Goal: Task Accomplishment & Management: Manage account settings

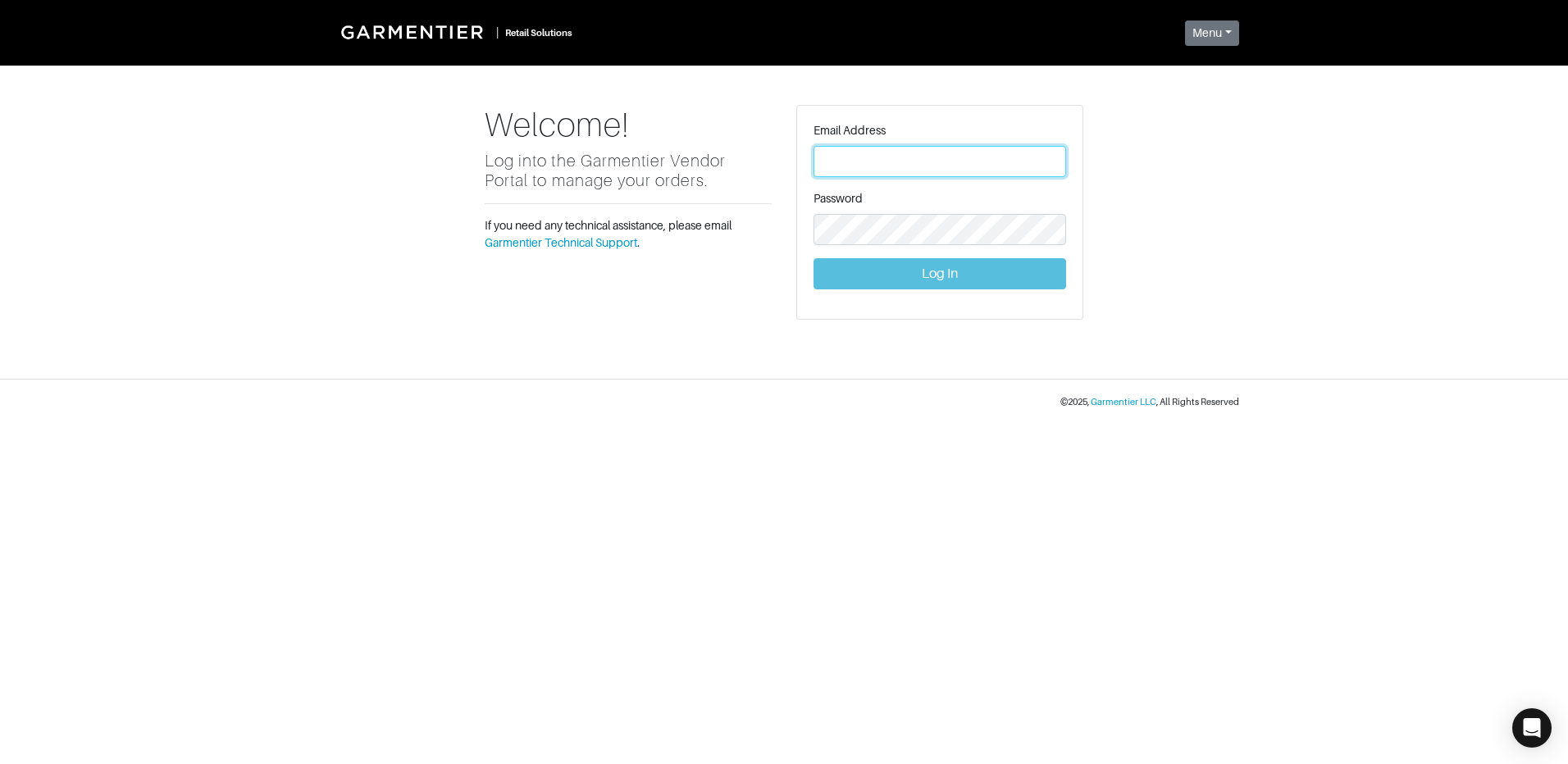
type input "vince@garmentier.co"
click at [938, 263] on button "Log In" at bounding box center [939, 273] width 253 height 32
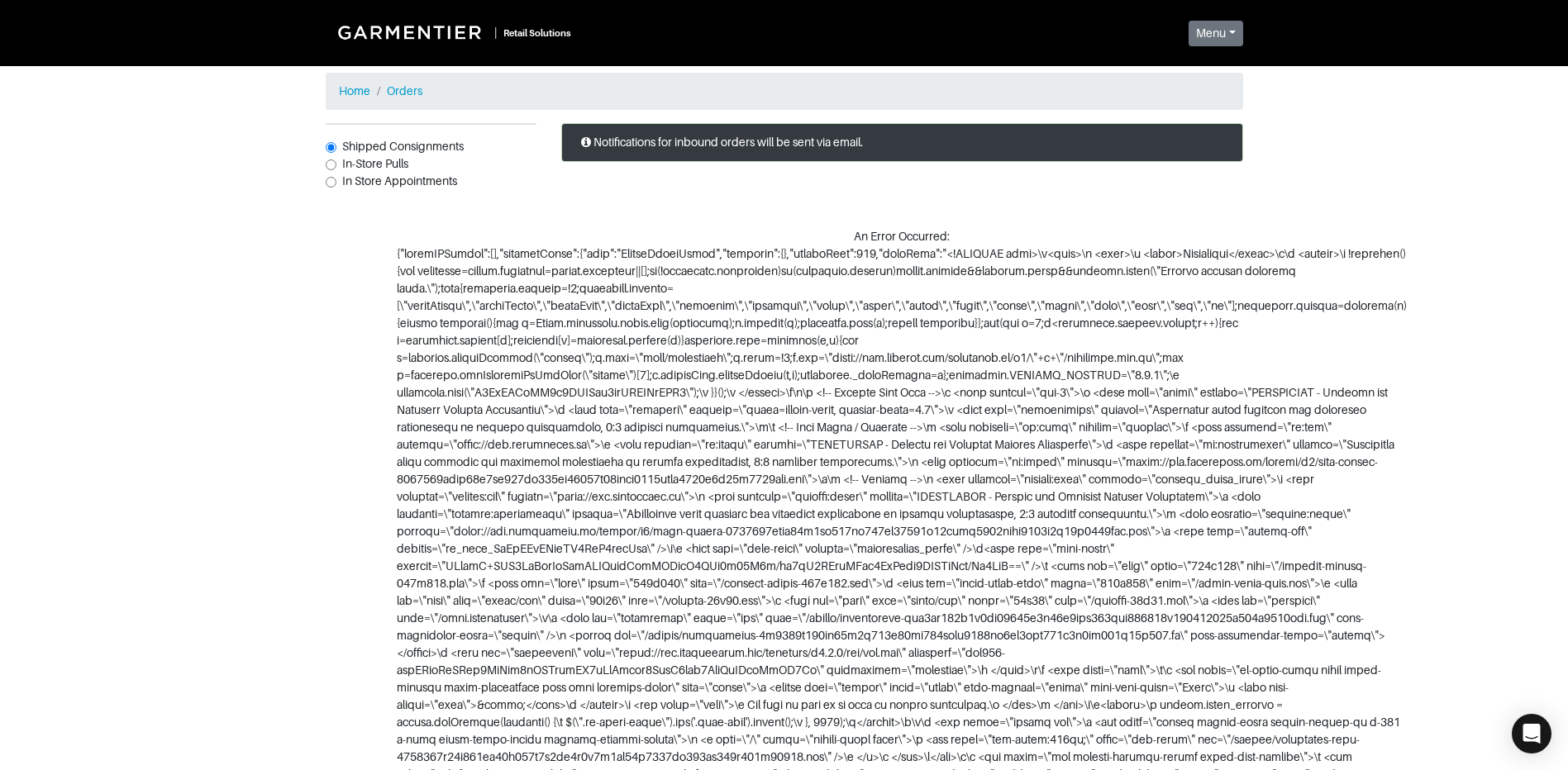
click at [325, 163] on input "In-Store Pulls" at bounding box center [330, 165] width 11 height 11
radio input "true"
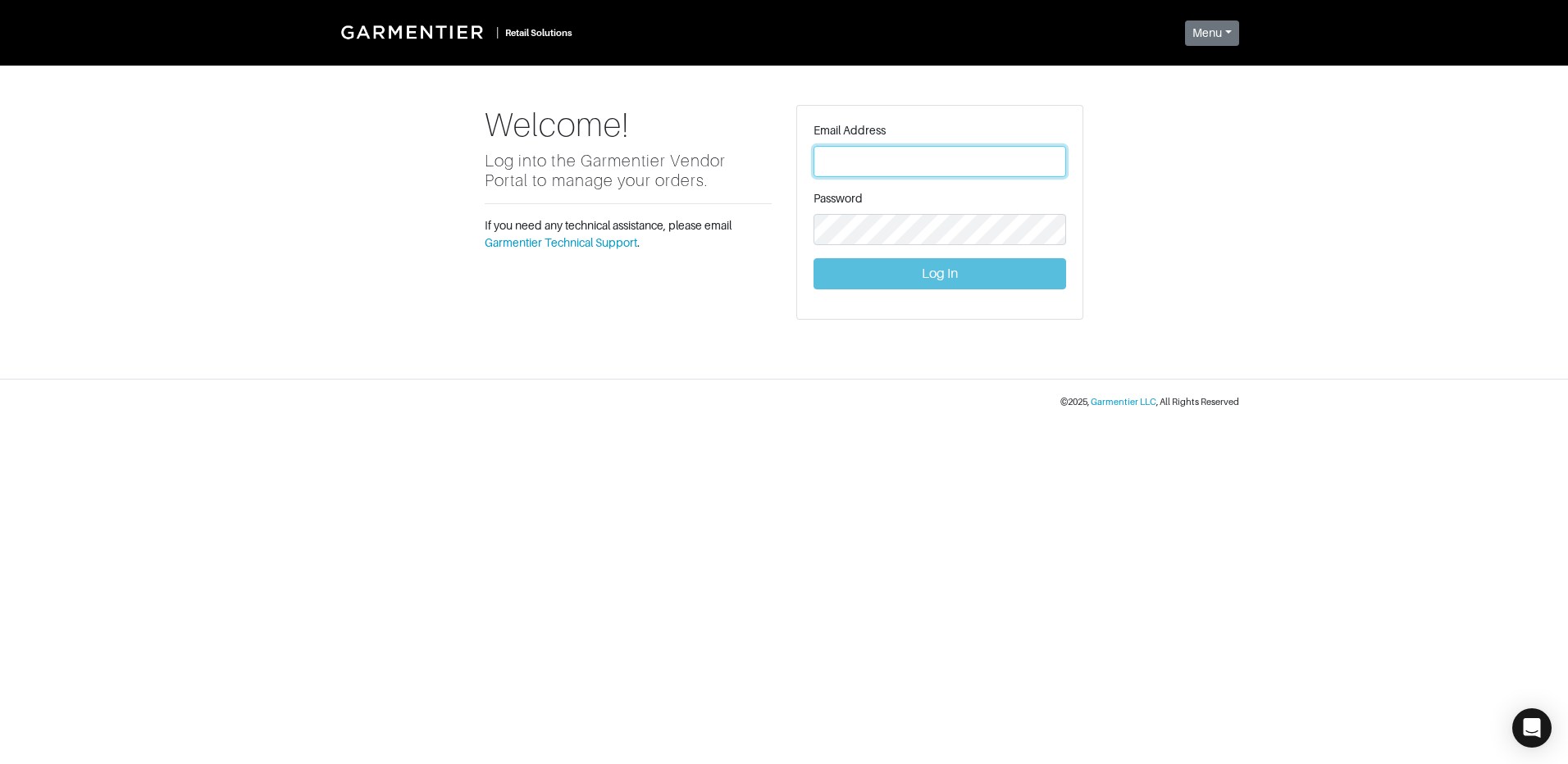
type input "[PERSON_NAME][EMAIL_ADDRESS][DOMAIN_NAME]"
click at [956, 264] on button "Log In" at bounding box center [939, 273] width 253 height 32
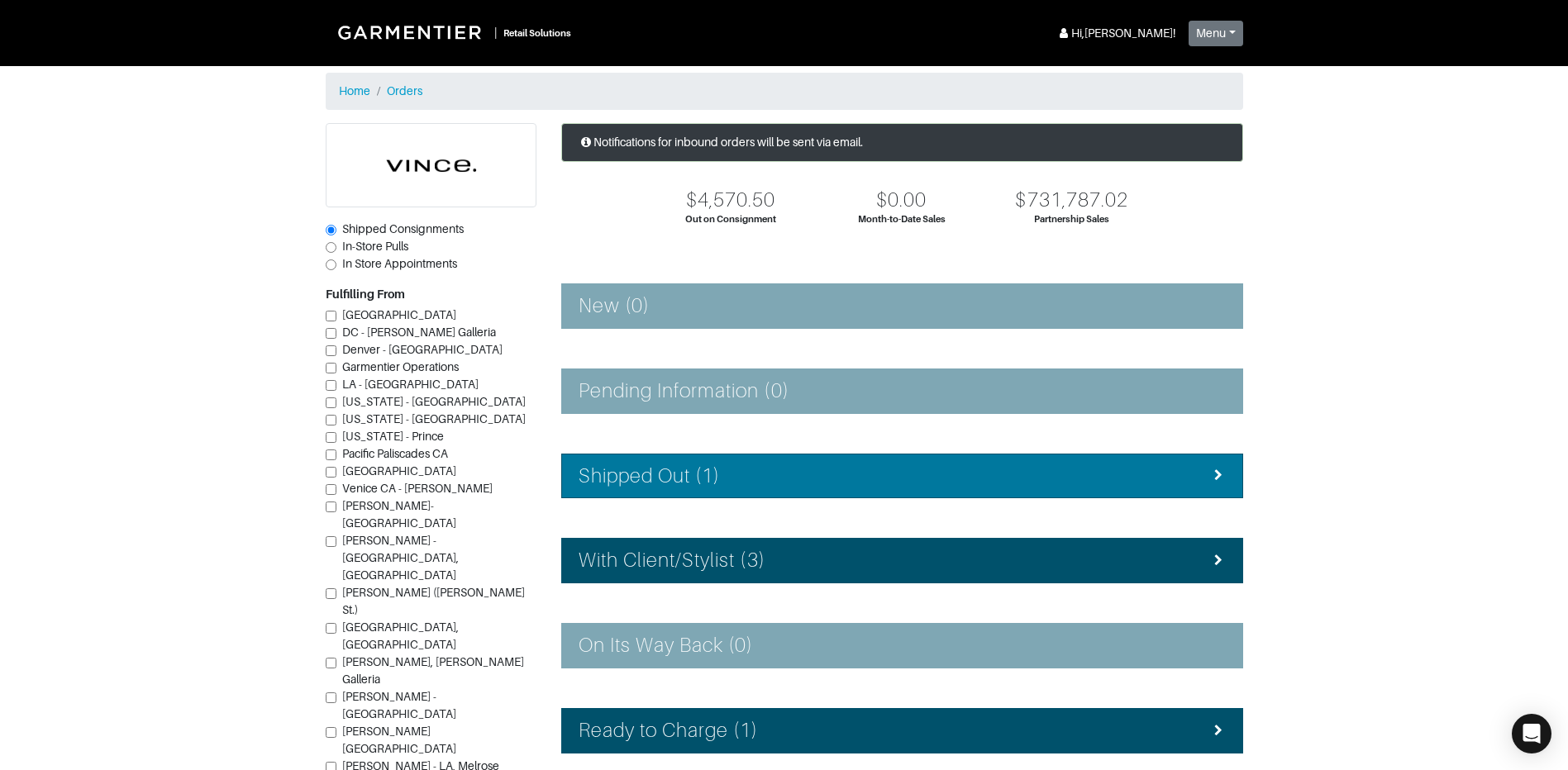
click at [728, 466] on div "Shipped Out (1)" at bounding box center [902, 476] width 647 height 24
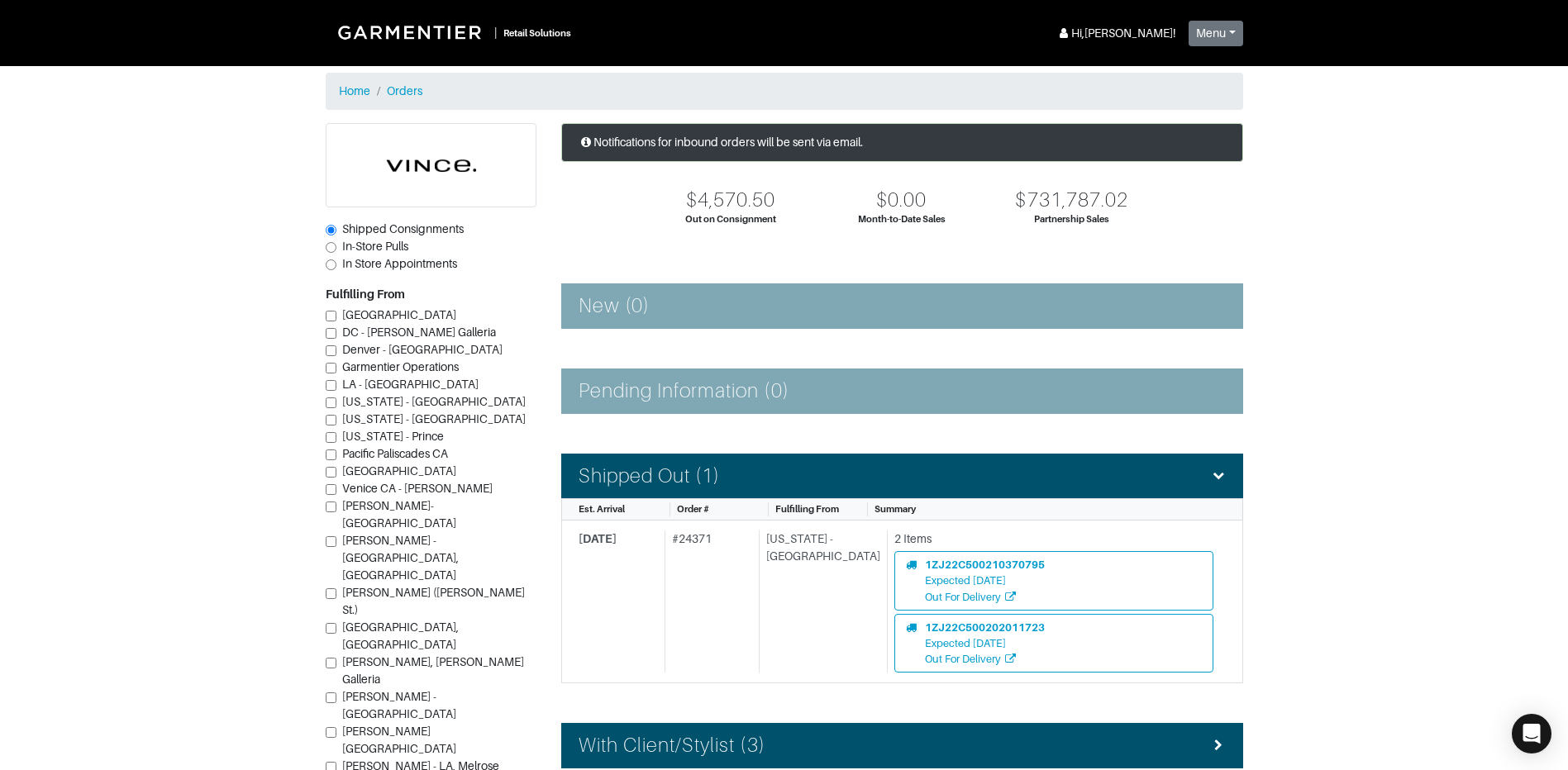
click at [335, 589] on input "Vince - Dallas (Knox St.)" at bounding box center [330, 594] width 11 height 11
checkbox input "true"
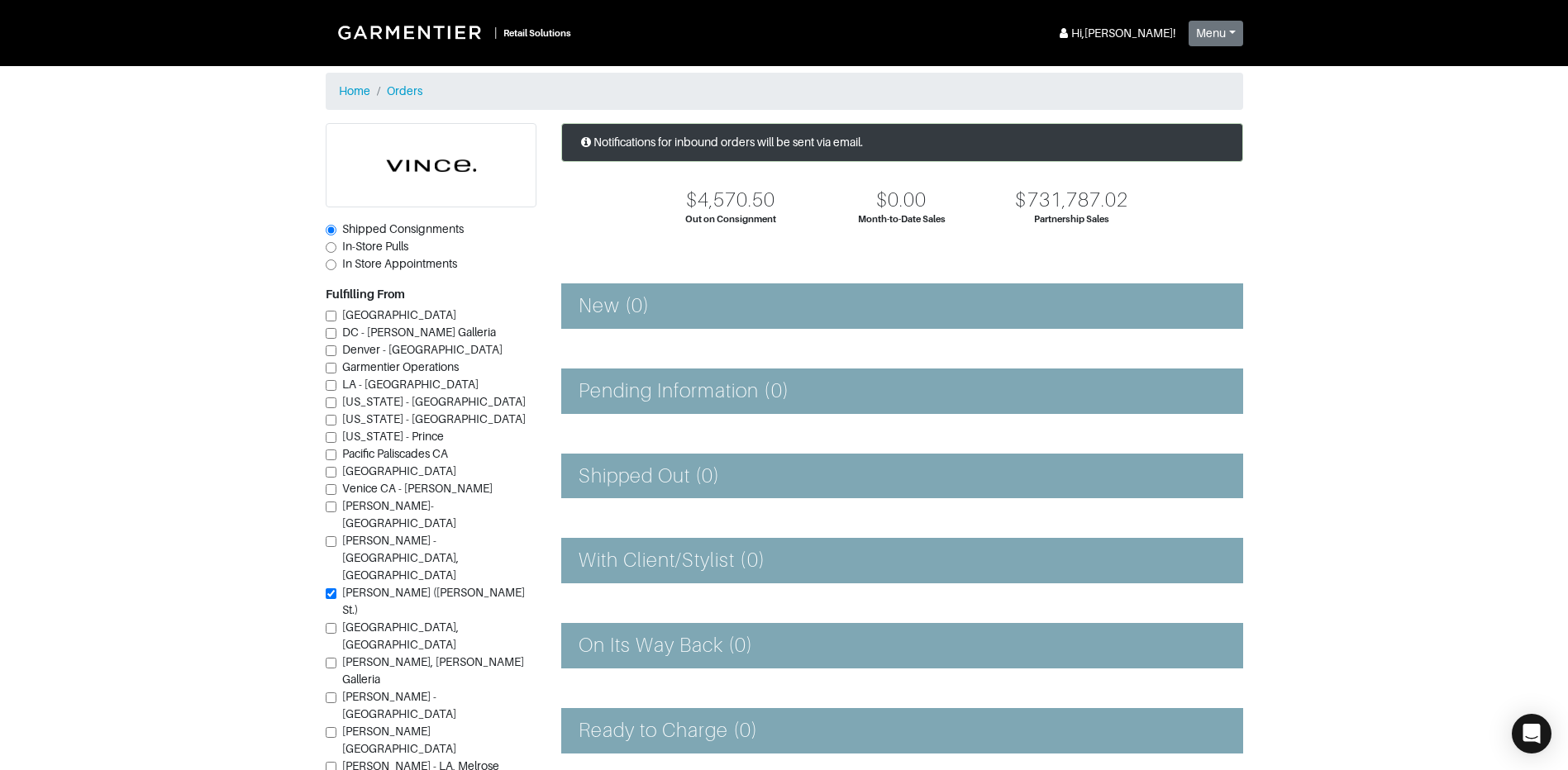
click at [333, 244] on input "In-Store Pulls" at bounding box center [330, 247] width 11 height 11
radio input "true"
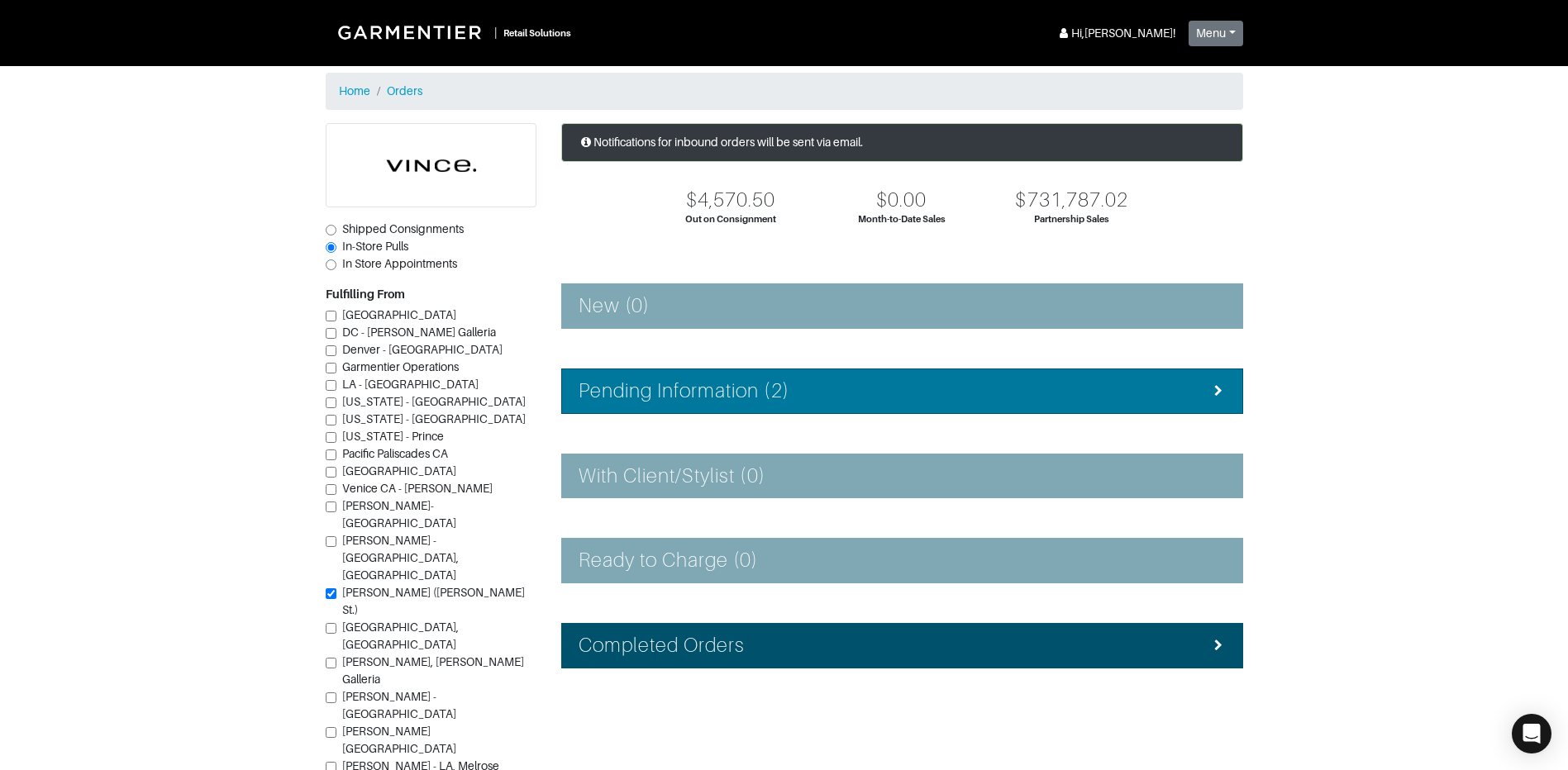
click at [838, 395] on div "Pending Information (2)" at bounding box center [902, 391] width 647 height 24
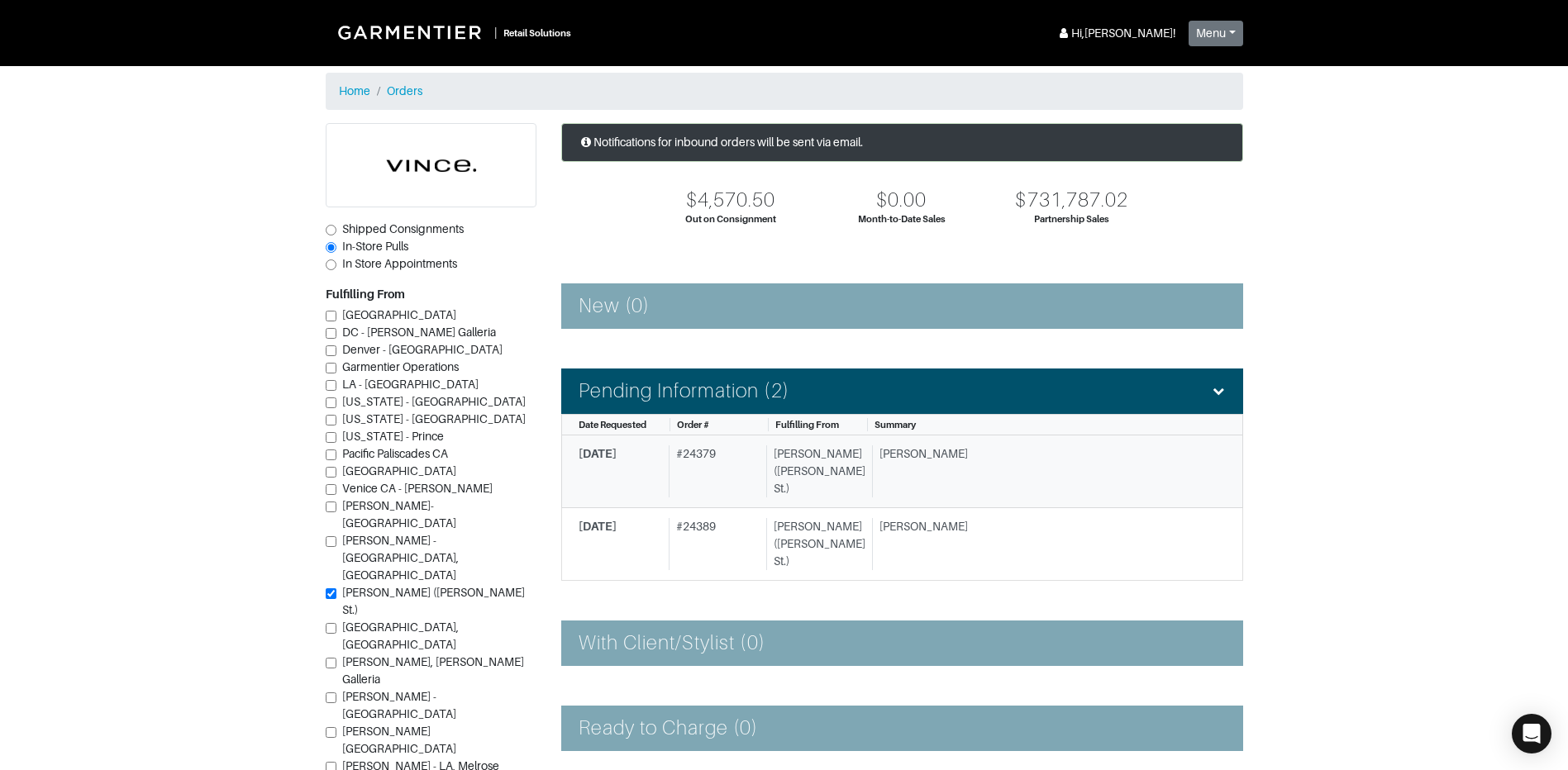
click at [954, 474] on div "James C." at bounding box center [1043, 471] width 342 height 52
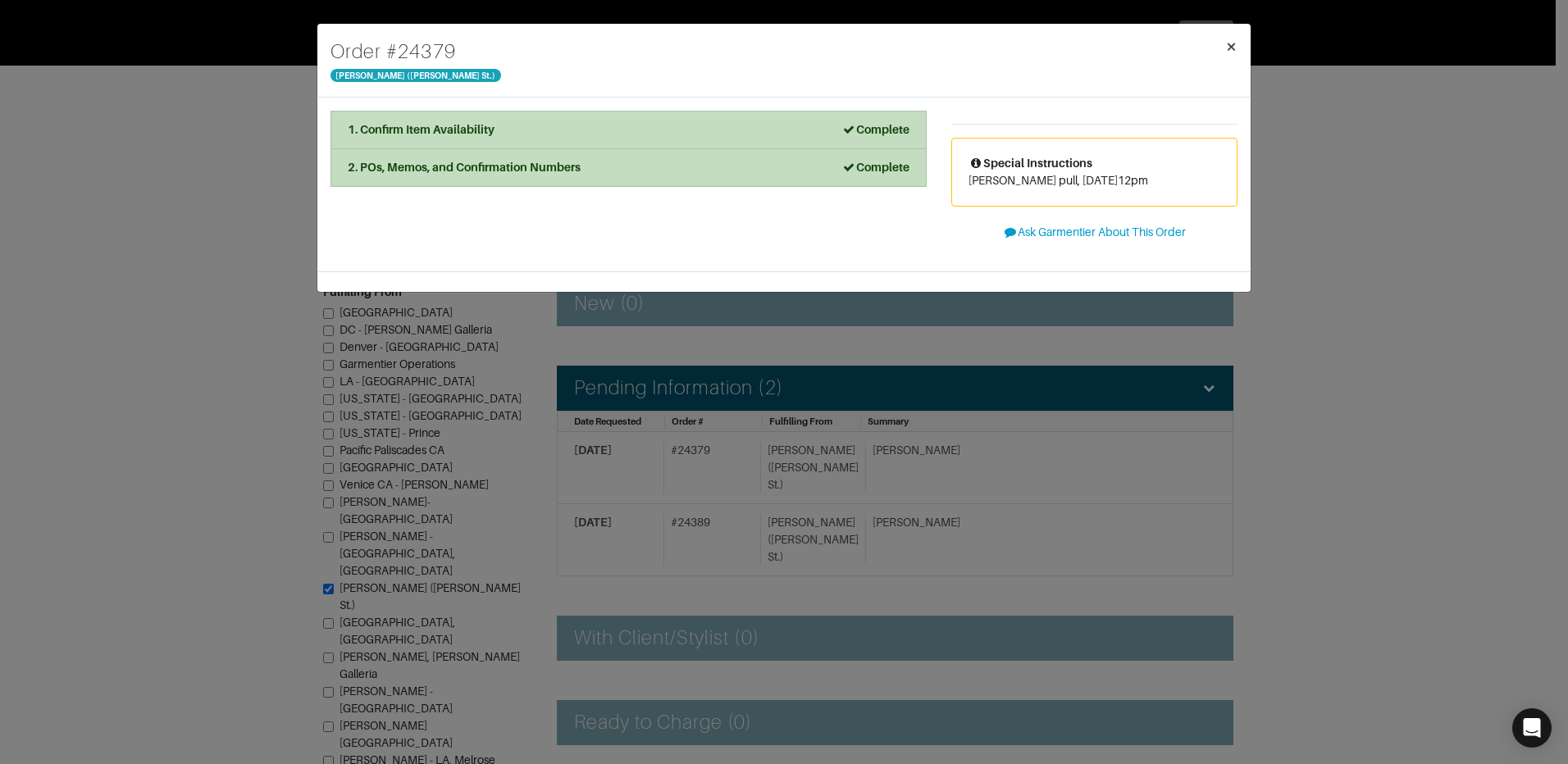
click at [1237, 49] on span "×" at bounding box center [1232, 46] width 12 height 22
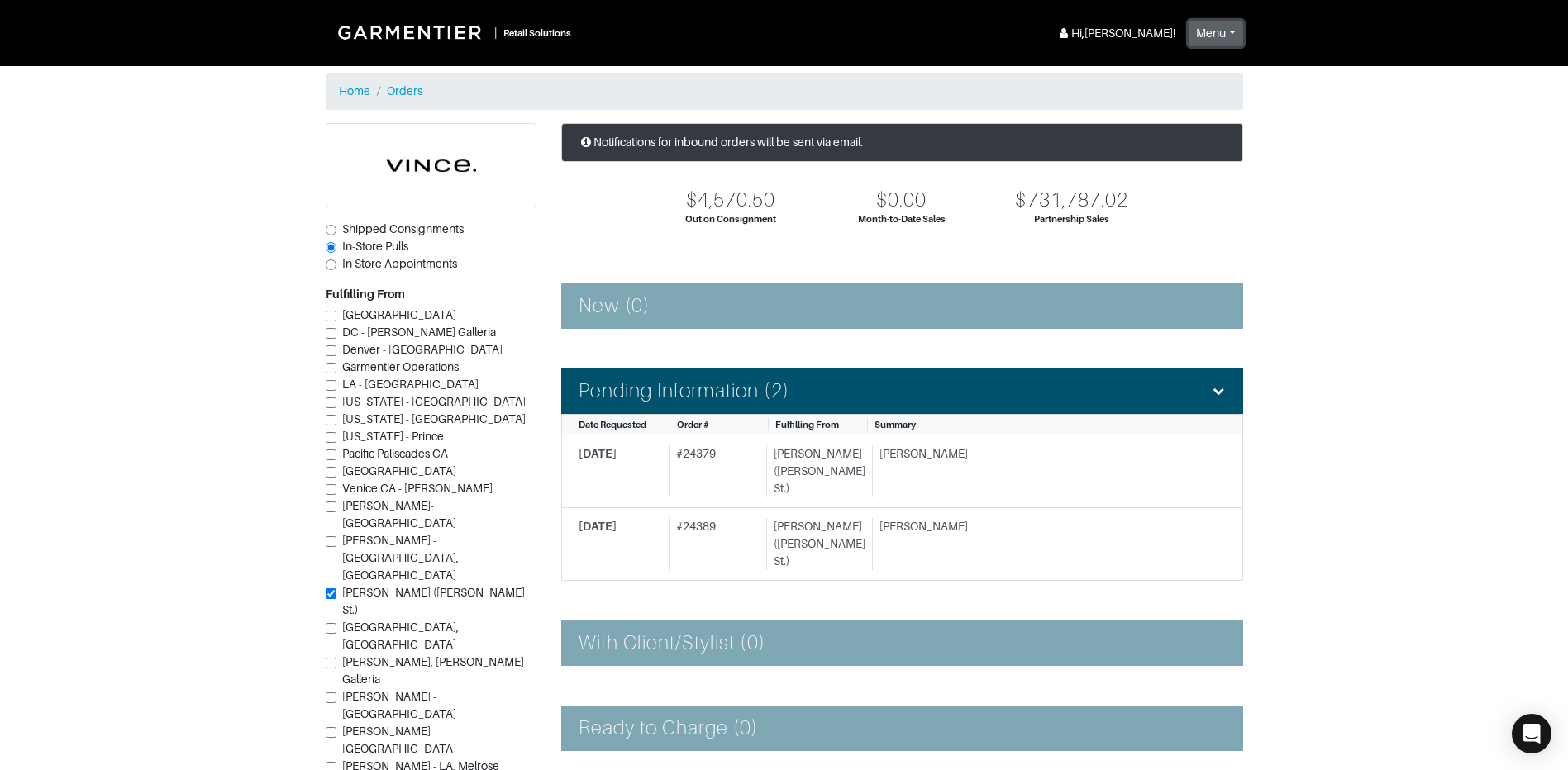
drag, startPoint x: 1232, startPoint y: 45, endPoint x: 1241, endPoint y: 45, distance: 9.0
drag, startPoint x: 1241, startPoint y: 45, endPoint x: 130, endPoint y: 374, distance: 1158.7
click at [130, 374] on section "| Retail Solutions Hi, Vince M ! Menu Home Logout Home Orders Shipped Consignme…" at bounding box center [784, 481] width 1568 height 961
